Goal: Find specific page/section: Find specific page/section

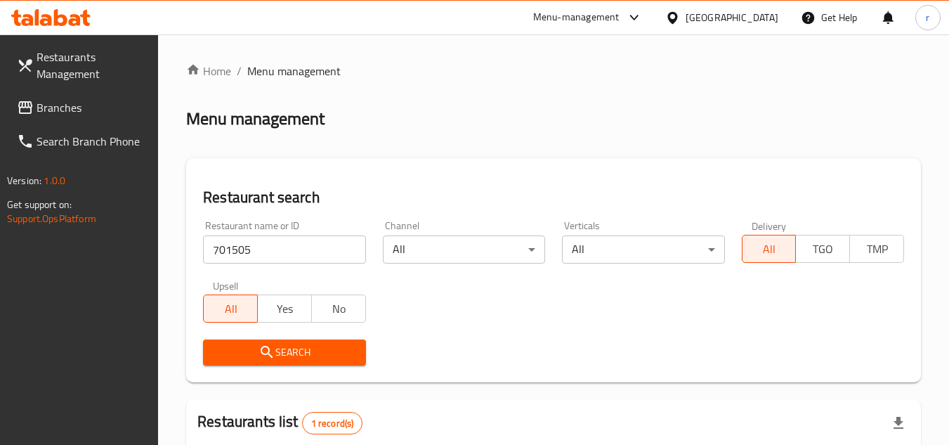
scroll to position [182, 0]
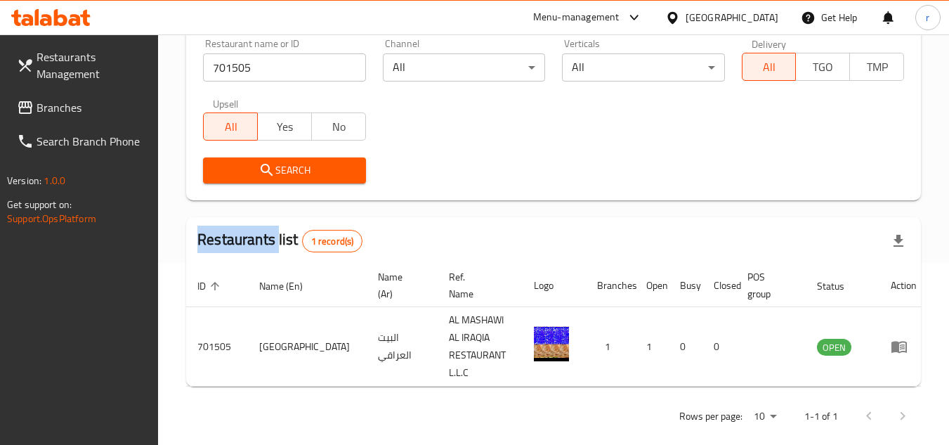
click at [65, 110] on span "Branches" at bounding box center [92, 107] width 111 height 17
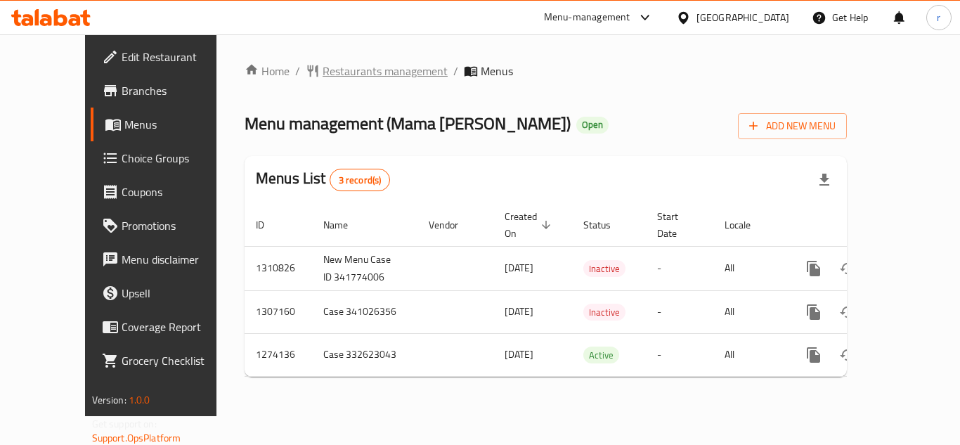
click at [326, 71] on span "Restaurants management" at bounding box center [384, 71] width 125 height 17
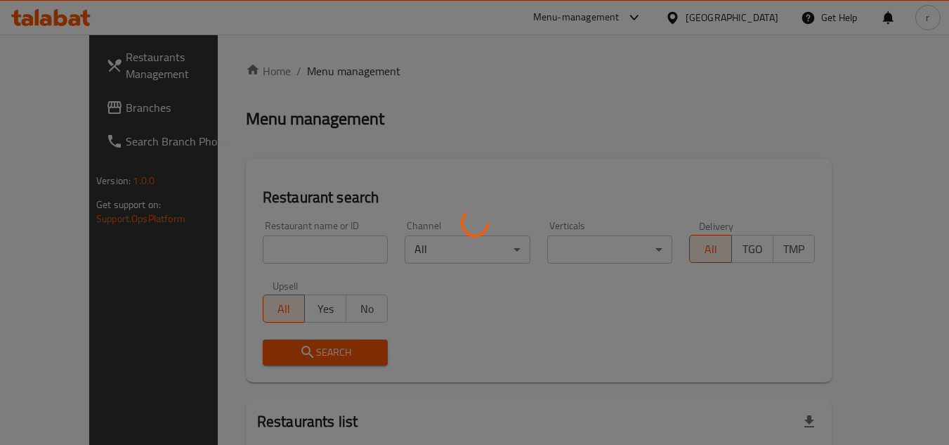
click at [278, 244] on div at bounding box center [474, 222] width 949 height 445
click at [280, 246] on div at bounding box center [474, 222] width 949 height 445
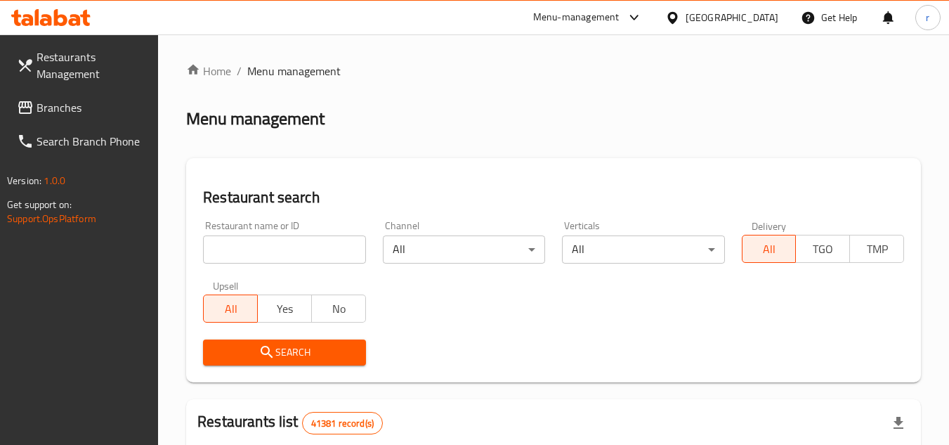
drag, startPoint x: 291, startPoint y: 248, endPoint x: 304, endPoint y: 232, distance: 21.0
click at [291, 248] on input "search" at bounding box center [284, 249] width 162 height 28
paste input "607076"
type input "607076"
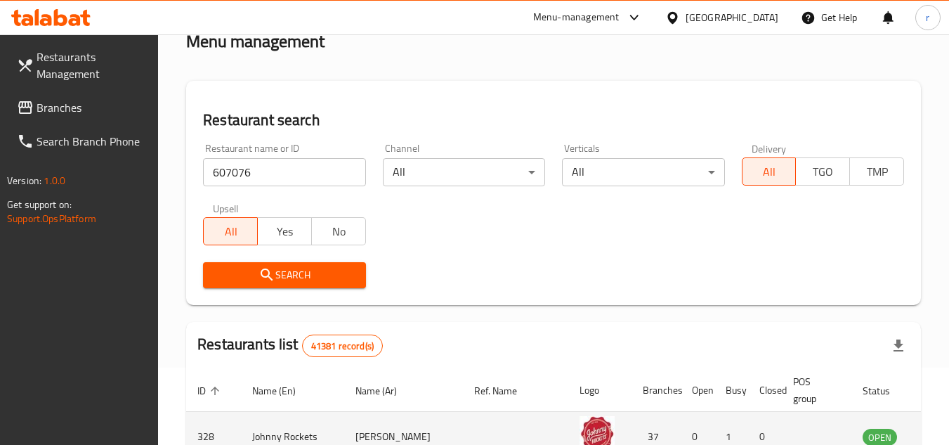
scroll to position [211, 0]
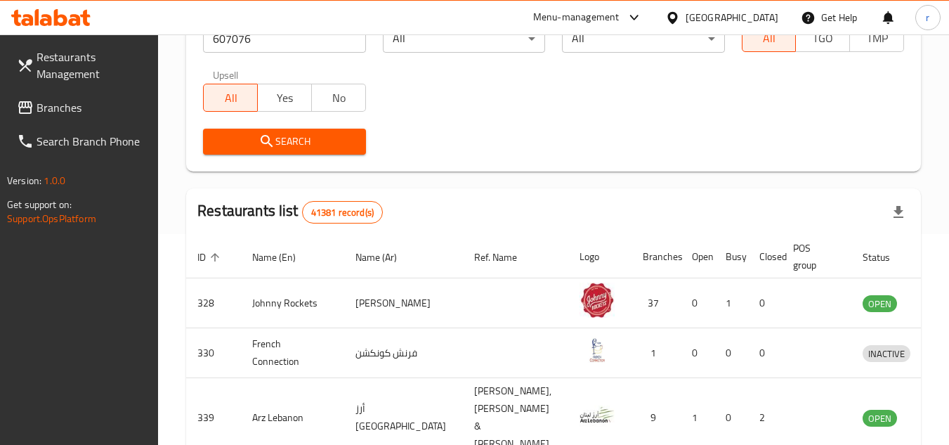
click at [310, 133] on span "Search" at bounding box center [284, 142] width 140 height 18
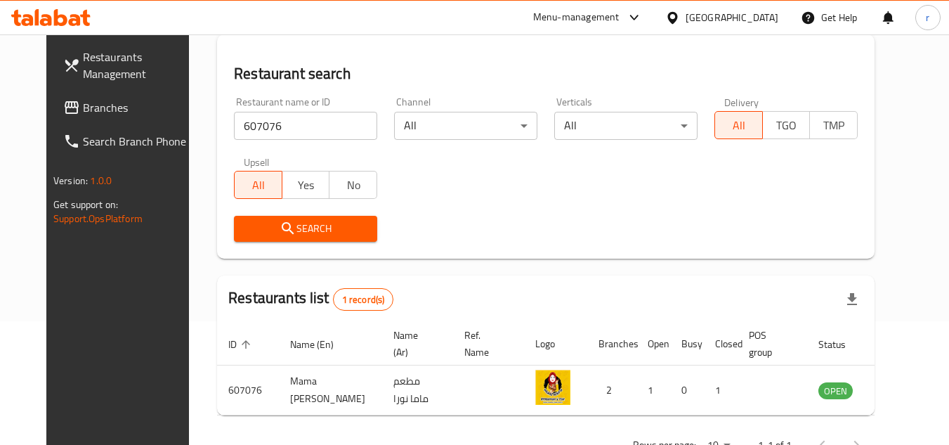
scroll to position [100, 0]
